Goal: Task Accomplishment & Management: Manage account settings

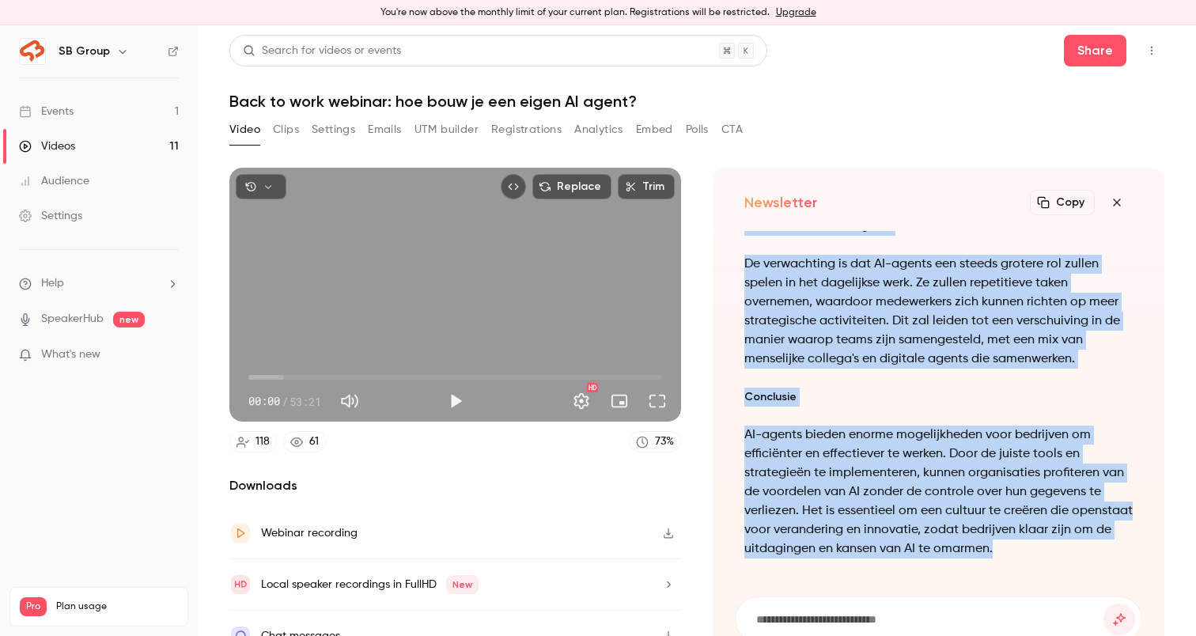
scroll to position [-833, 0]
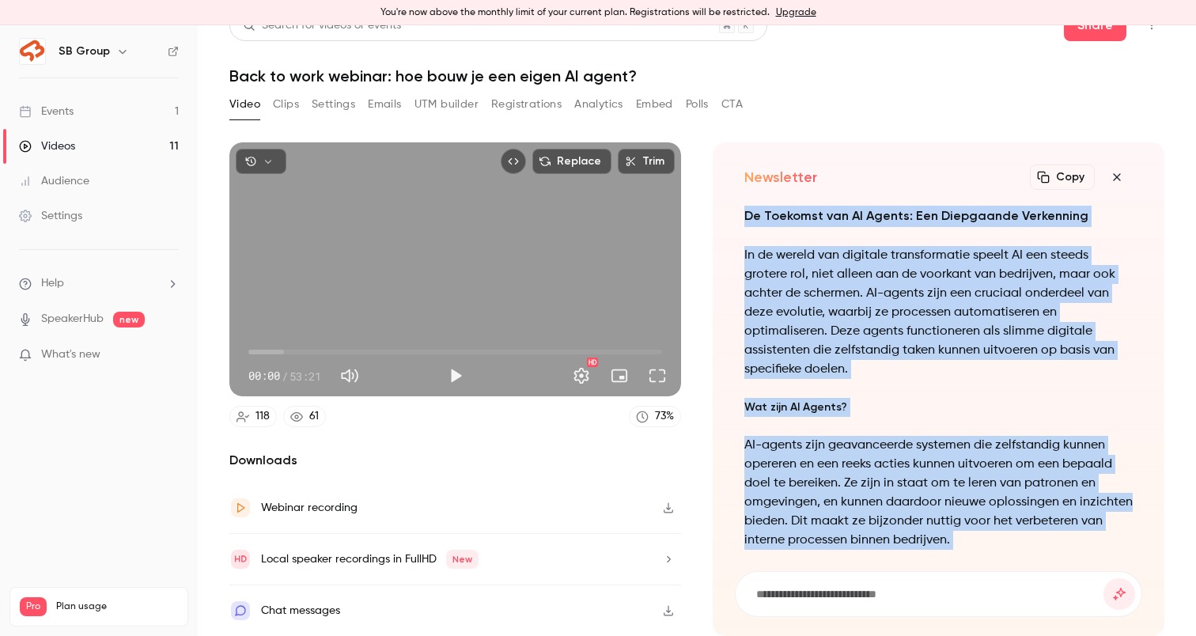
click at [152, 97] on link "Events 1" at bounding box center [99, 111] width 198 height 35
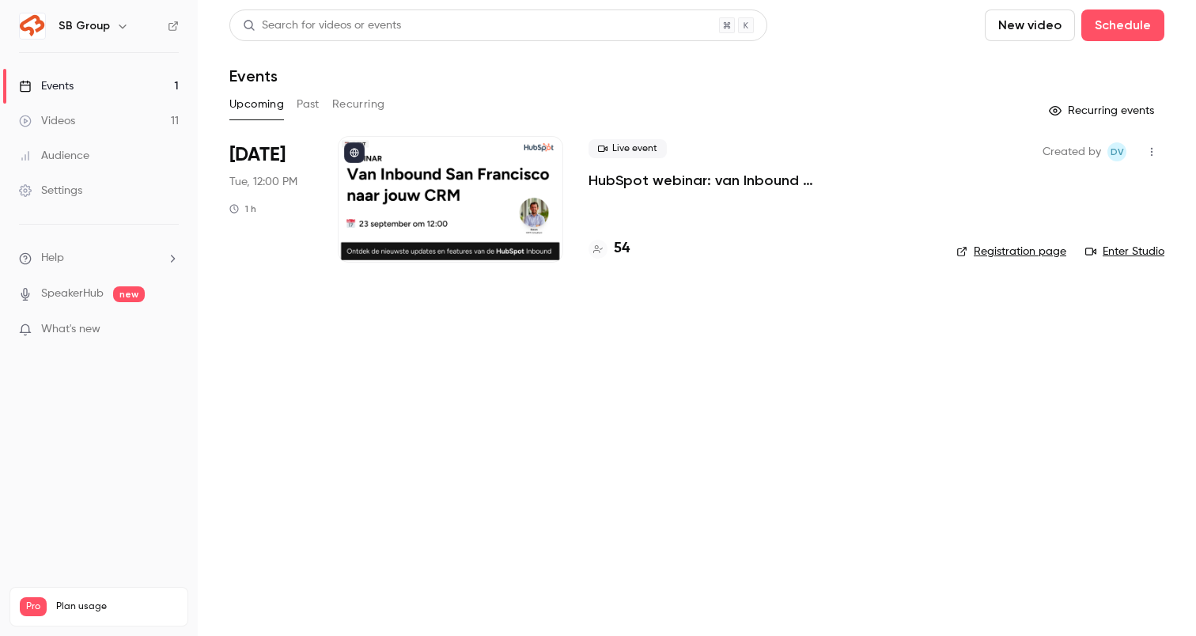
click at [614, 176] on p "HubSpot webinar: van Inbound [GEOGRAPHIC_DATA] naar jouw CRM" at bounding box center [759, 180] width 342 height 19
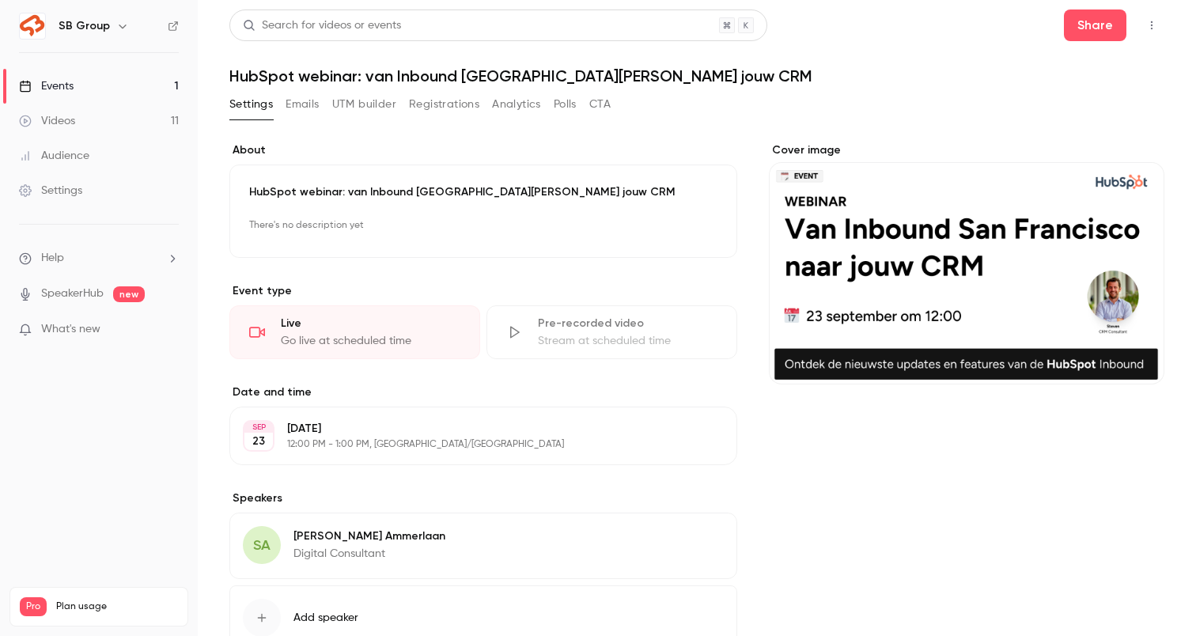
click at [357, 101] on button "UTM builder" at bounding box center [364, 104] width 64 height 25
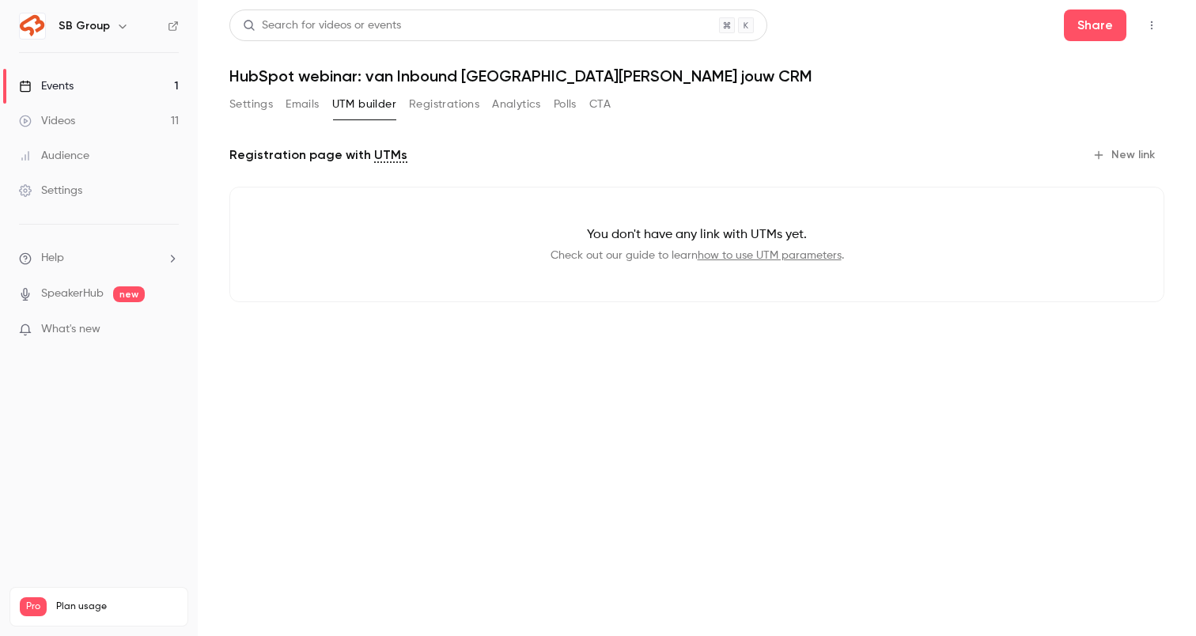
click at [441, 111] on button "Registrations" at bounding box center [444, 104] width 70 height 25
